Goal: Navigation & Orientation: Find specific page/section

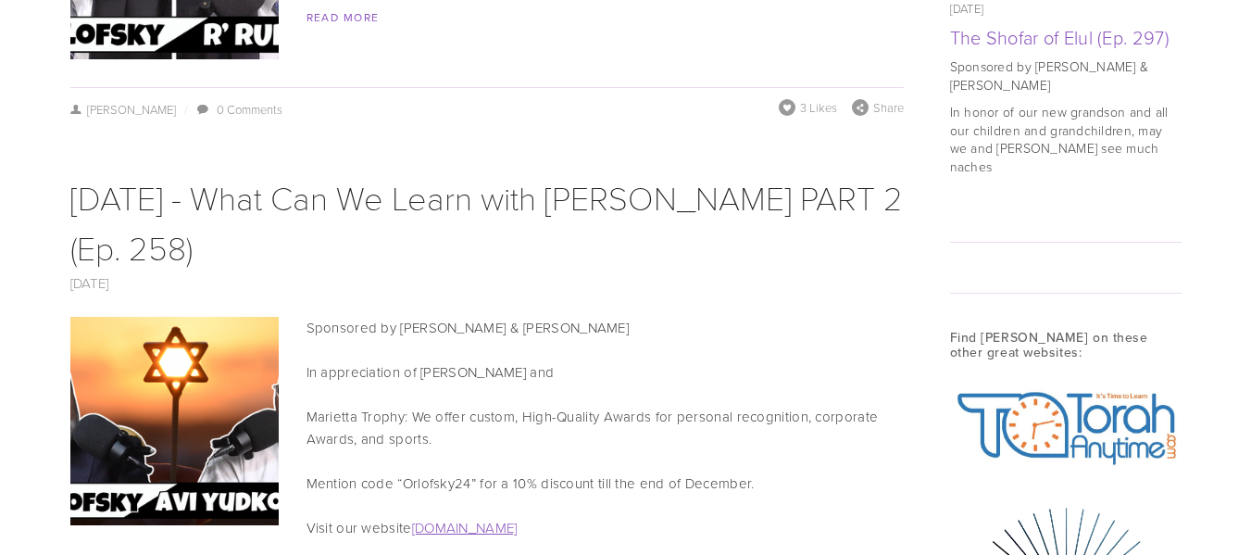
scroll to position [1832, 0]
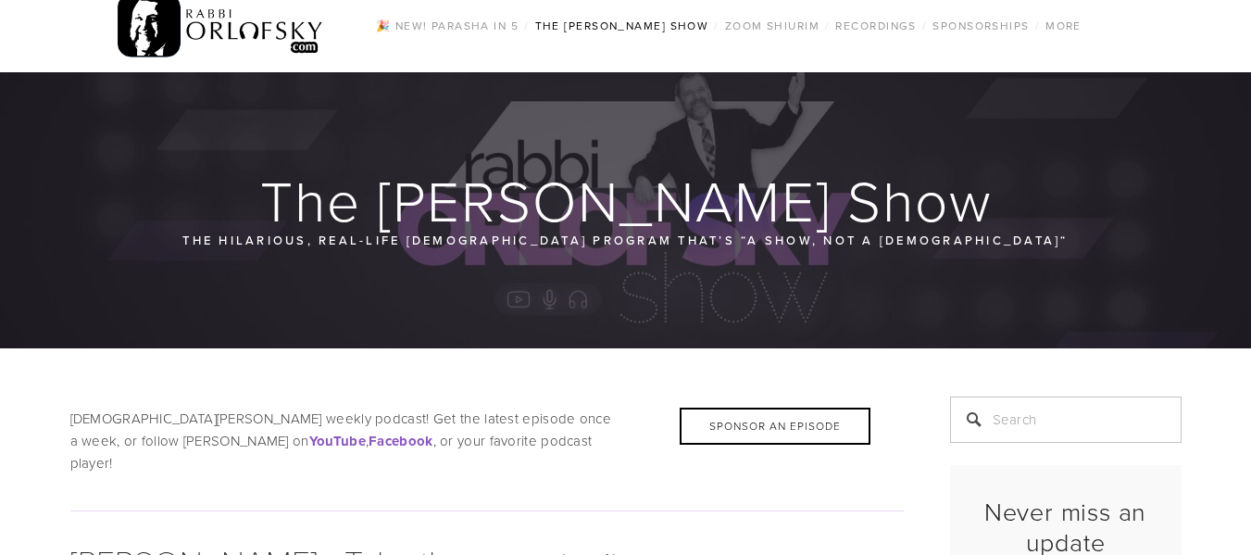
scroll to position [18, 0]
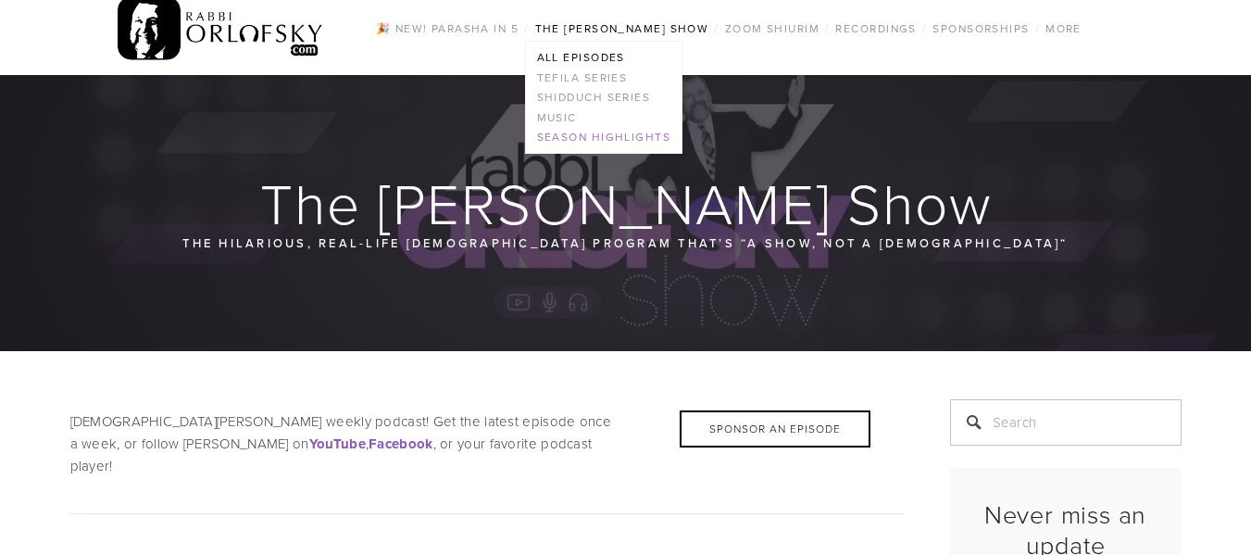
click at [660, 143] on link "Season Highlights" at bounding box center [604, 138] width 156 height 20
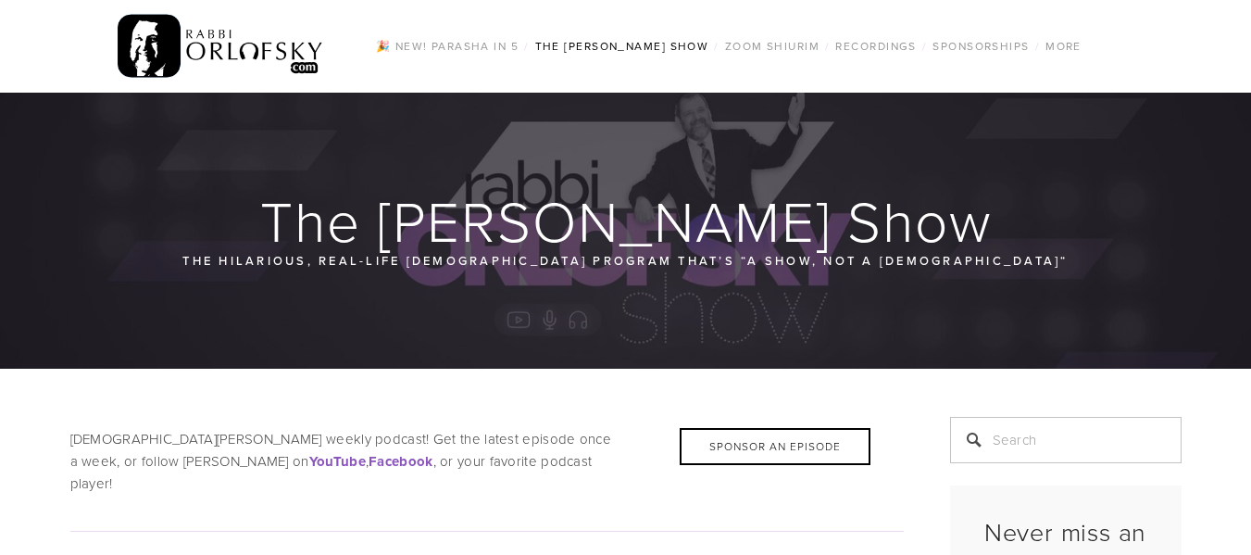
scroll to position [1832, 0]
